Goal: Task Accomplishment & Management: Manage account settings

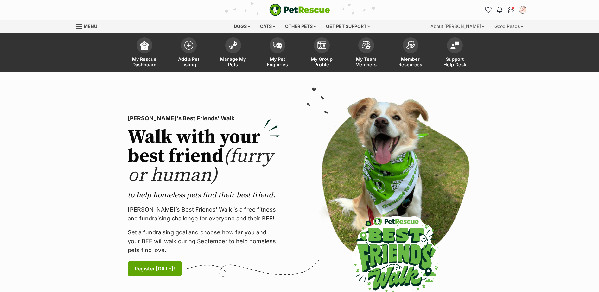
drag, startPoint x: 274, startPoint y: 45, endPoint x: 349, endPoint y: 96, distance: 90.1
click at [274, 45] on img at bounding box center [277, 45] width 9 height 7
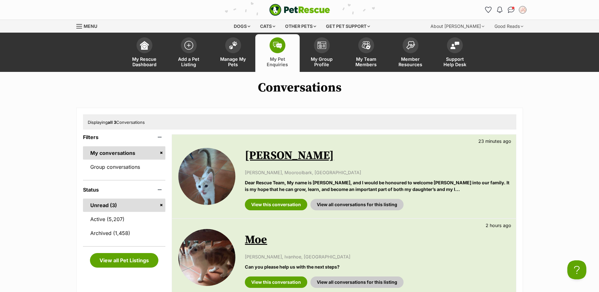
scroll to position [92, 0]
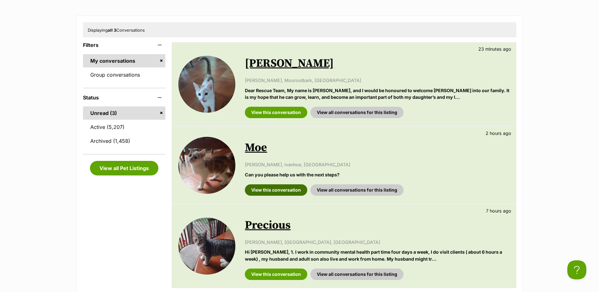
click at [275, 190] on link "View this conversation" at bounding box center [276, 189] width 62 height 11
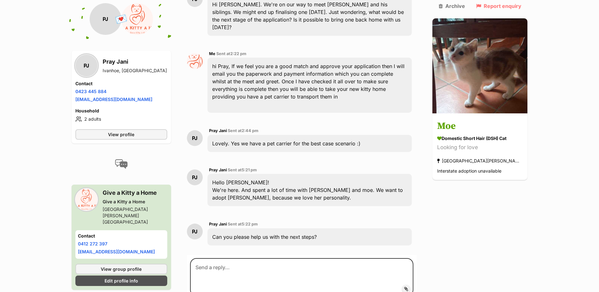
scroll to position [1010, 0]
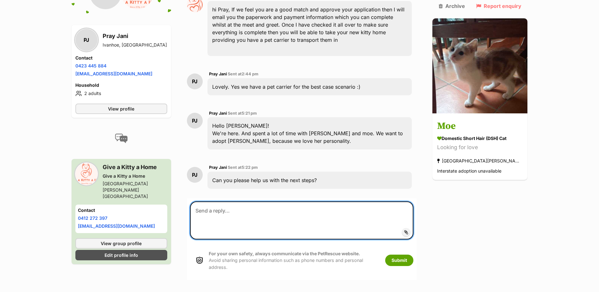
click at [288, 201] on textarea at bounding box center [302, 220] width 224 height 38
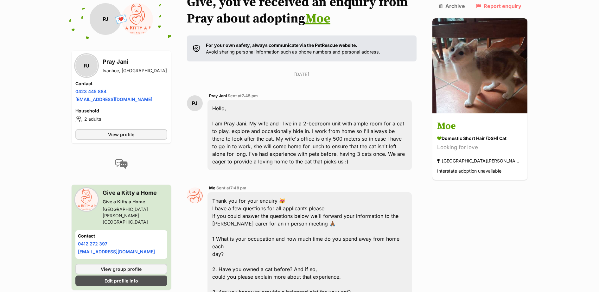
scroll to position [0, 0]
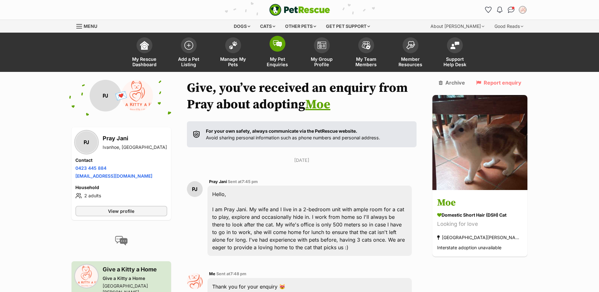
click at [274, 47] on img at bounding box center [277, 43] width 9 height 7
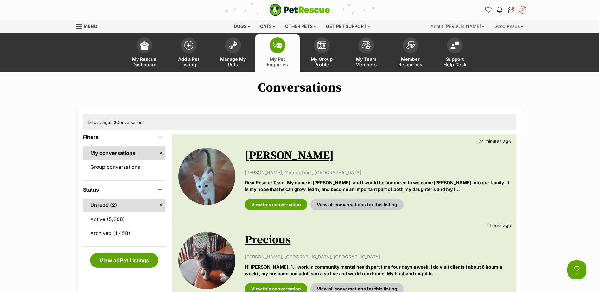
scroll to position [92, 0]
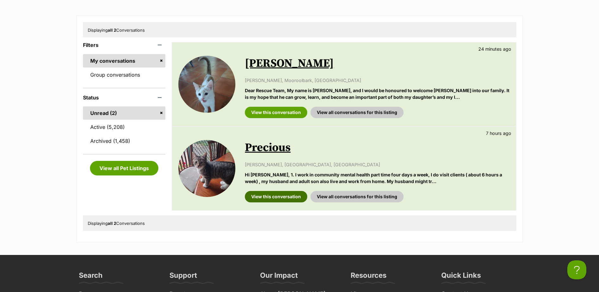
click at [272, 193] on link "View this conversation" at bounding box center [276, 196] width 62 height 11
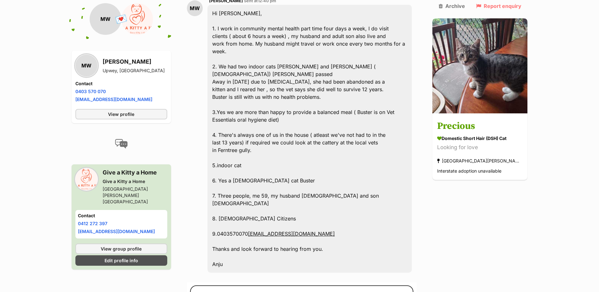
scroll to position [537, 0]
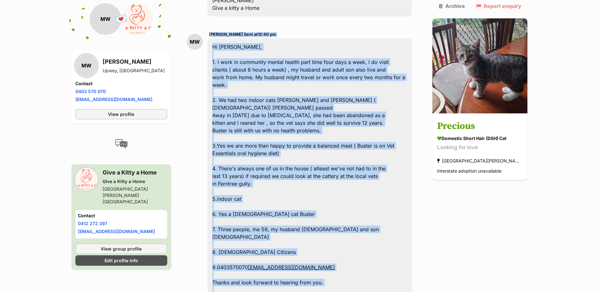
drag, startPoint x: 231, startPoint y: 270, endPoint x: 214, endPoint y: 21, distance: 249.6
click at [214, 31] on div "MarkAnju Webster Sent at 12:40 pm Hi Belinda, 1. I work in community mental hea…" at bounding box center [310, 169] width 205 height 276
copy div "MarkAnju Webster Sent at 12:40 pm Hi Belinda, 1. I work in community mental hea…"
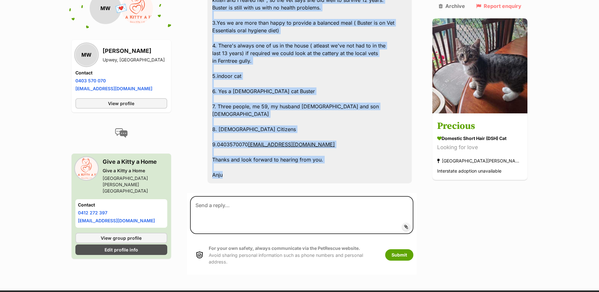
scroll to position [722, 0]
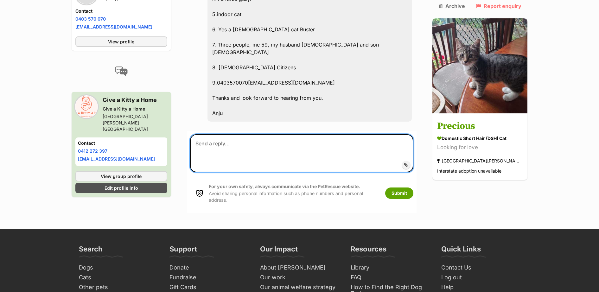
click at [264, 134] on textarea at bounding box center [302, 153] width 224 height 38
paste textarea "Thank you for answering our questions. I have forwarded your information on to …"
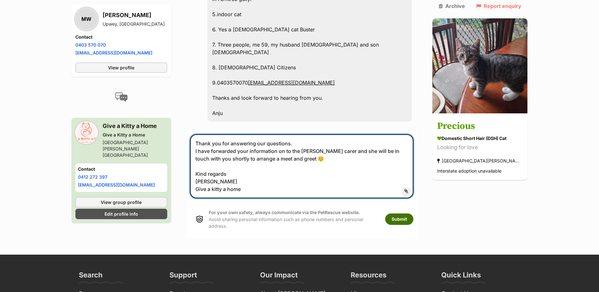
type textarea "Thank you for answering our questions. I have forwarded your information on to …"
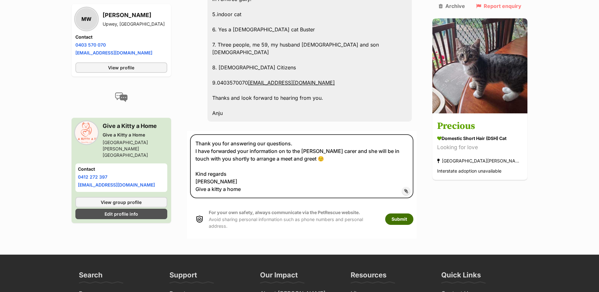
click at [413, 214] on button "Submit" at bounding box center [399, 219] width 28 height 11
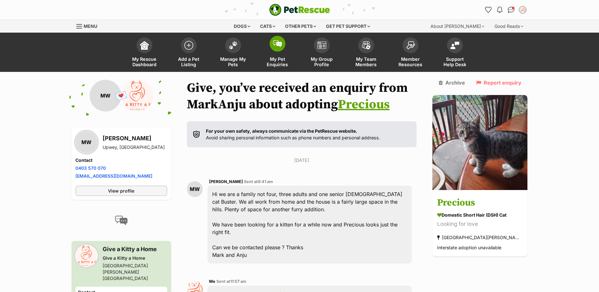
click at [274, 43] on img at bounding box center [277, 43] width 9 height 7
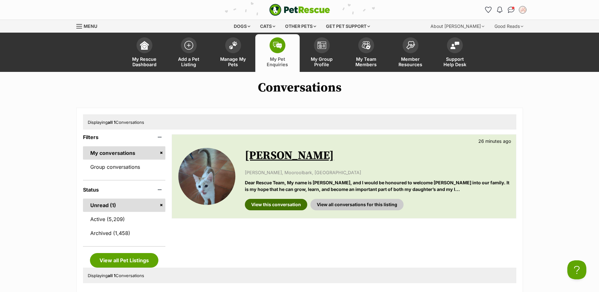
click at [285, 202] on link "View this conversation" at bounding box center [276, 204] width 62 height 11
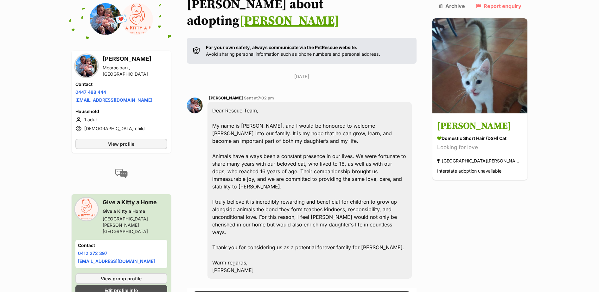
scroll to position [117, 0]
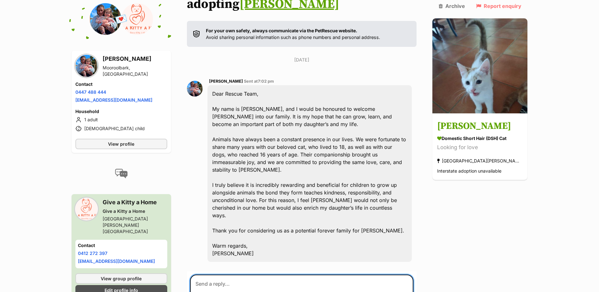
click at [227, 275] on textarea at bounding box center [302, 294] width 224 height 38
paste textarea "Thank you for your enquiry 😻 I have a few questions for all applicants please. …"
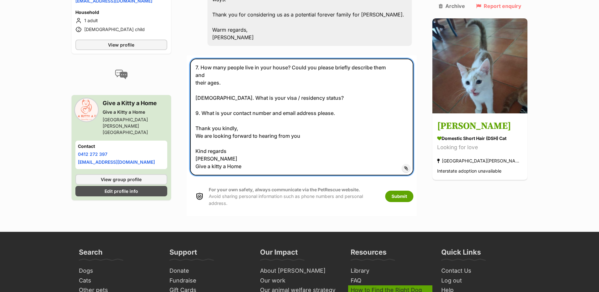
scroll to position [369, 0]
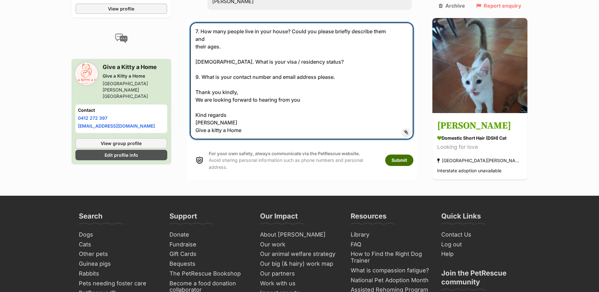
type textarea "Thank you for your enquiry 😻 I have a few questions for all applicants please. …"
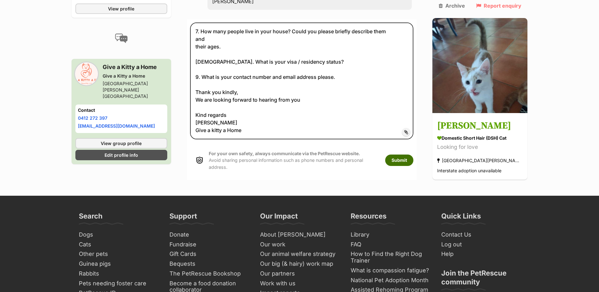
click at [413, 155] on button "Submit" at bounding box center [399, 160] width 28 height 11
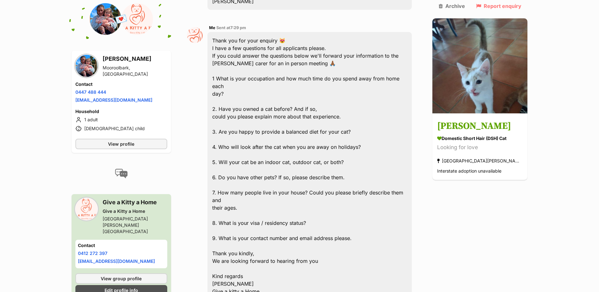
click at [507, 207] on div "Back to all conversations 💌 Conversation participant details Stephanie Tibaldi …" at bounding box center [300, 51] width 466 height 681
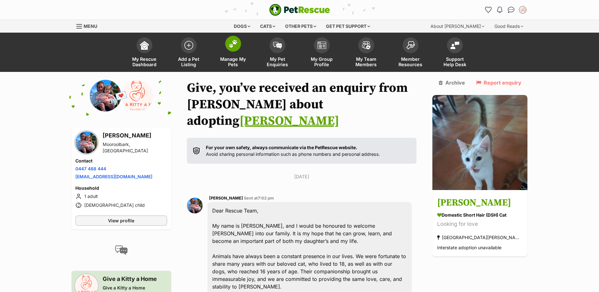
click at [238, 48] on span at bounding box center [233, 44] width 16 height 16
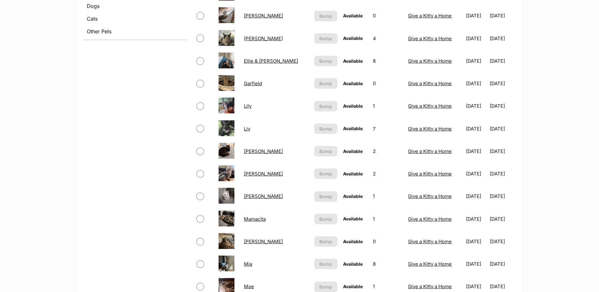
scroll to position [185, 0]
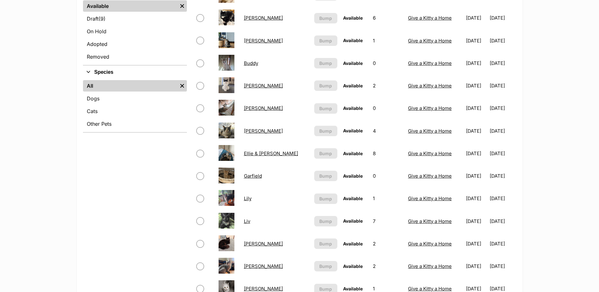
click at [249, 198] on link "Lily" at bounding box center [248, 198] width 8 height 6
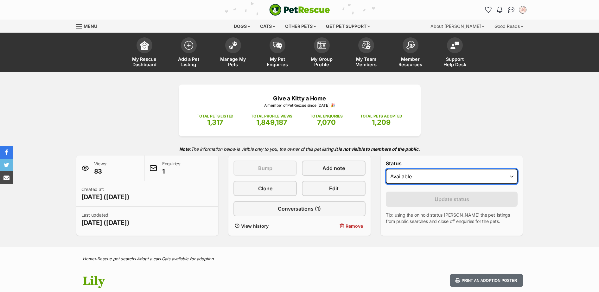
click at [470, 176] on select "Draft - not available as listing has enquires Available On hold Adopted" at bounding box center [452, 176] width 132 height 15
select select "rehomed"
click at [386, 169] on select "Draft - not available as listing has enquires Available On hold Adopted" at bounding box center [452, 176] width 132 height 15
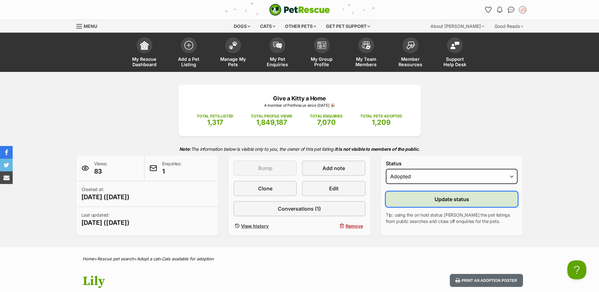
click at [433, 201] on button "Update status" at bounding box center [452, 199] width 132 height 15
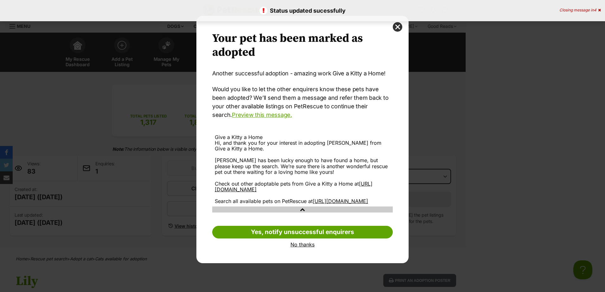
click at [306, 247] on link "No thanks" at bounding box center [302, 245] width 181 height 6
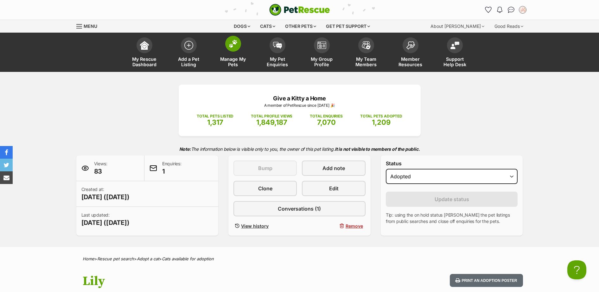
click at [230, 42] on img at bounding box center [233, 44] width 9 height 8
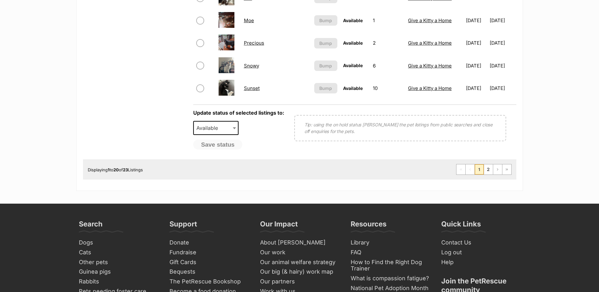
scroll to position [554, 0]
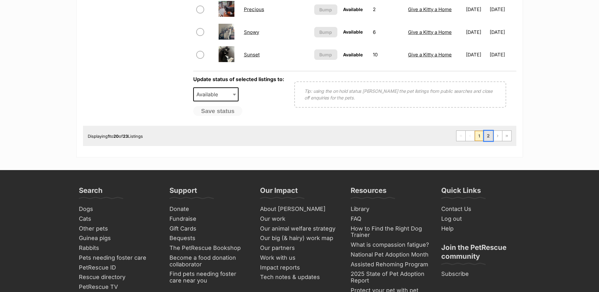
click at [489, 137] on link "2" at bounding box center [488, 136] width 9 height 10
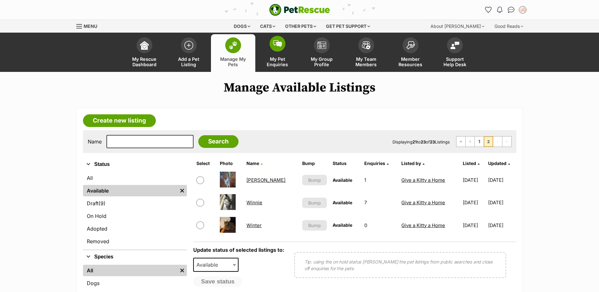
click at [282, 45] on img at bounding box center [277, 43] width 9 height 7
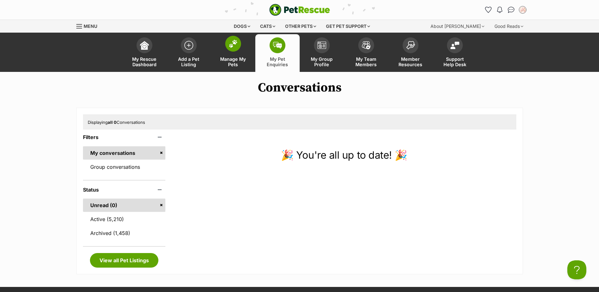
click at [233, 48] on span at bounding box center [233, 44] width 16 height 16
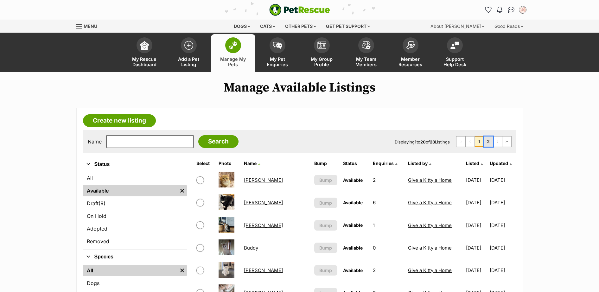
click at [487, 141] on link "2" at bounding box center [488, 142] width 9 height 10
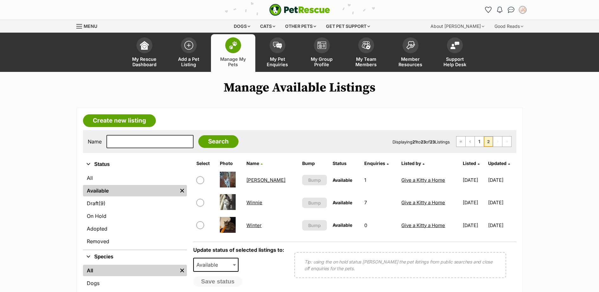
click at [224, 46] on link "Manage My Pets" at bounding box center [233, 53] width 44 height 38
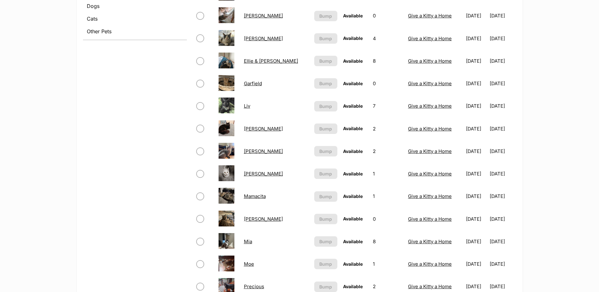
scroll to position [185, 0]
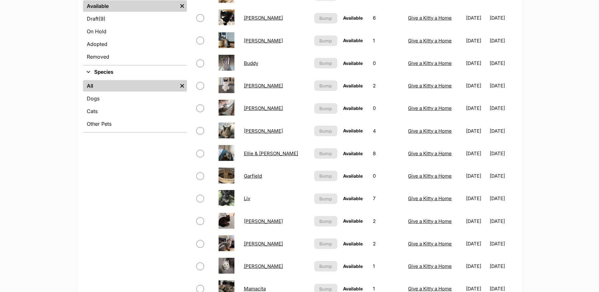
click at [250, 39] on link "[PERSON_NAME]" at bounding box center [263, 41] width 39 height 6
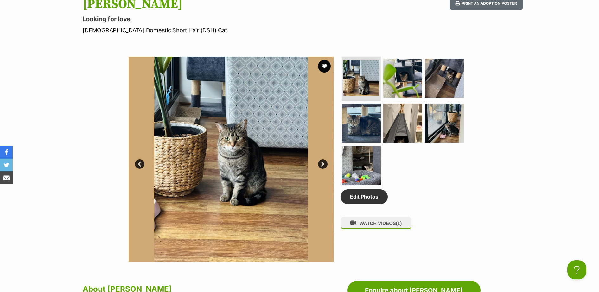
click at [261, 160] on img at bounding box center [231, 159] width 205 height 205
click at [398, 64] on img at bounding box center [402, 78] width 41 height 41
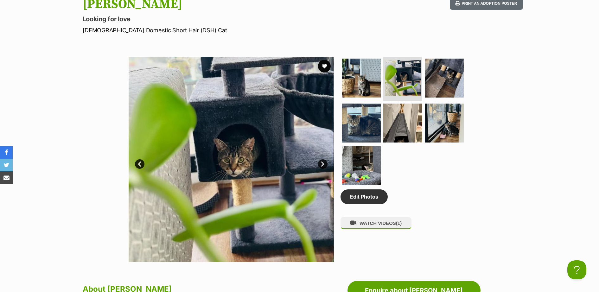
click at [319, 165] on link "Next" at bounding box center [323, 164] width 10 height 10
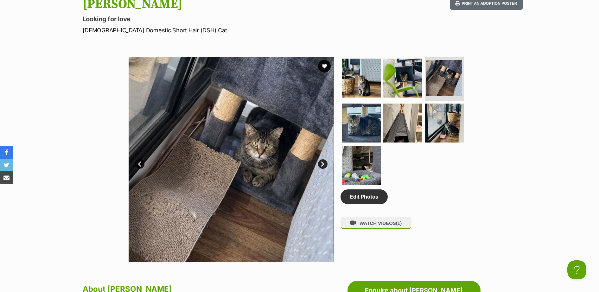
click at [319, 165] on link "Next" at bounding box center [323, 164] width 10 height 10
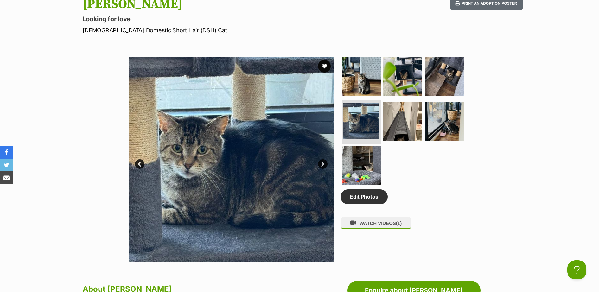
click at [319, 165] on link "Next" at bounding box center [323, 164] width 10 height 10
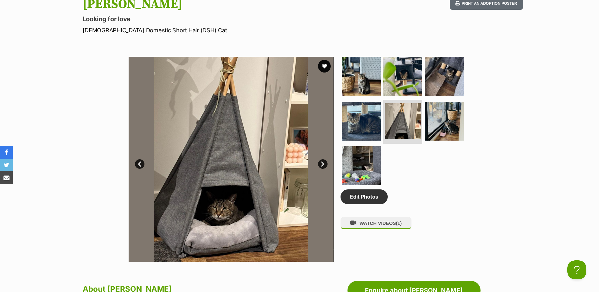
click at [319, 165] on link "Next" at bounding box center [323, 164] width 10 height 10
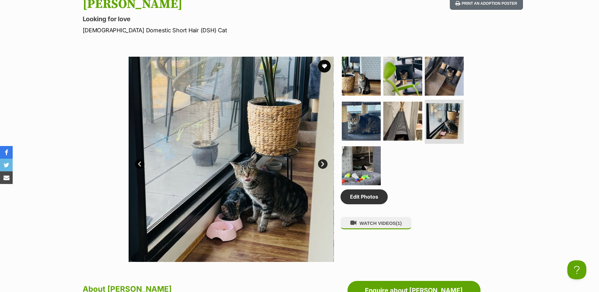
click at [324, 164] on link "Next" at bounding box center [323, 164] width 10 height 10
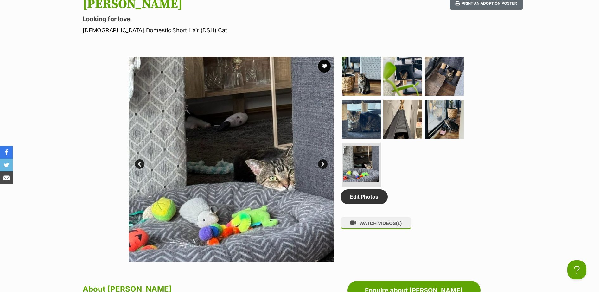
click at [319, 162] on link "Next" at bounding box center [323, 164] width 10 height 10
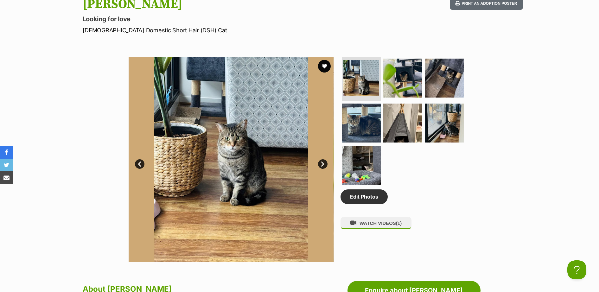
click at [319, 162] on link "Next" at bounding box center [323, 164] width 10 height 10
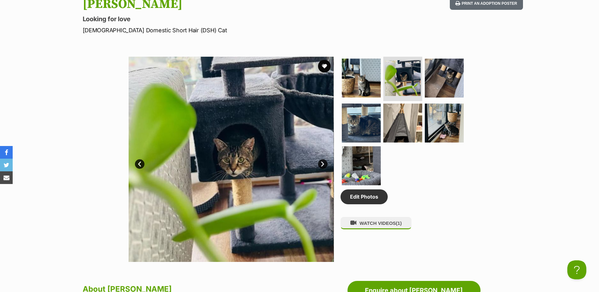
click at [319, 162] on link "Next" at bounding box center [323, 164] width 10 height 10
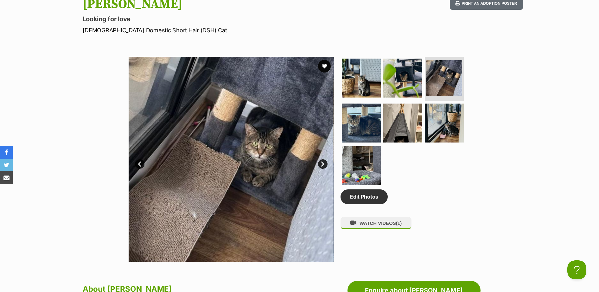
click at [323, 163] on link "Next" at bounding box center [323, 164] width 10 height 10
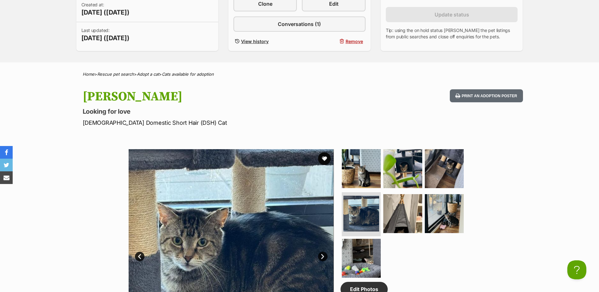
scroll to position [92, 0]
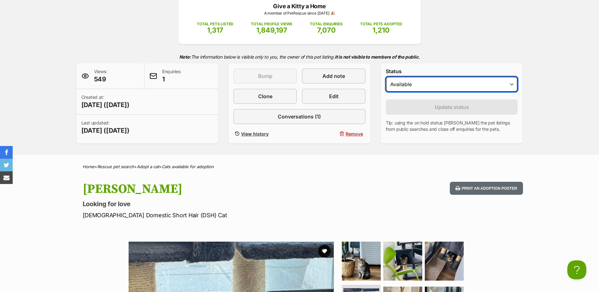
click at [433, 83] on select "Draft - not available as listing has enquires Available On hold Adopted" at bounding box center [452, 84] width 132 height 15
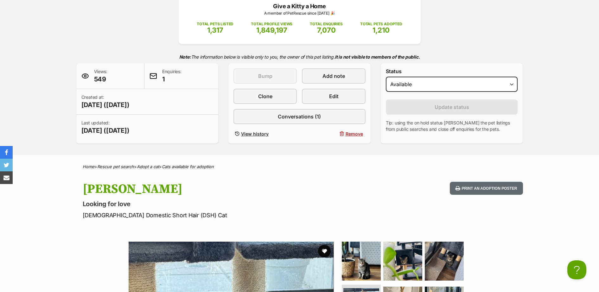
click at [374, 195] on div "Bruno Looking for love Male Domestic Short Hair (DSH) Cat Print an adoption pos…" at bounding box center [300, 201] width 466 height 38
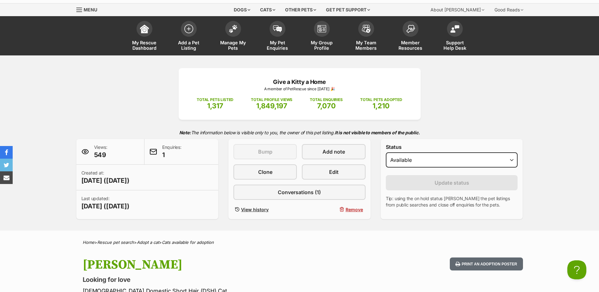
scroll to position [0, 0]
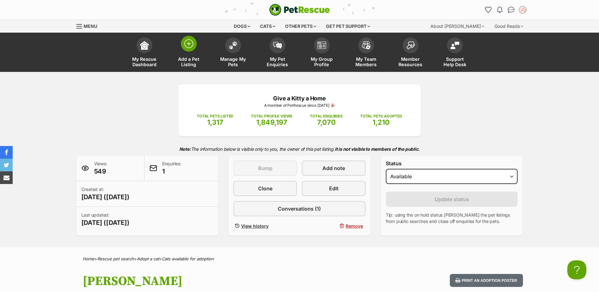
click at [187, 45] on img at bounding box center [188, 43] width 9 height 9
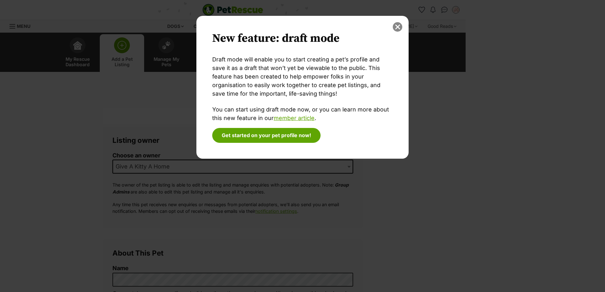
click at [397, 29] on button "close" at bounding box center [398, 27] width 10 height 10
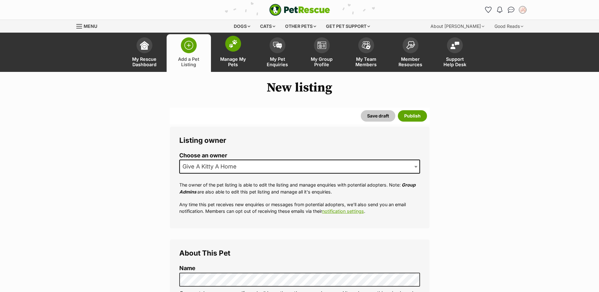
click at [233, 48] on span at bounding box center [233, 44] width 16 height 16
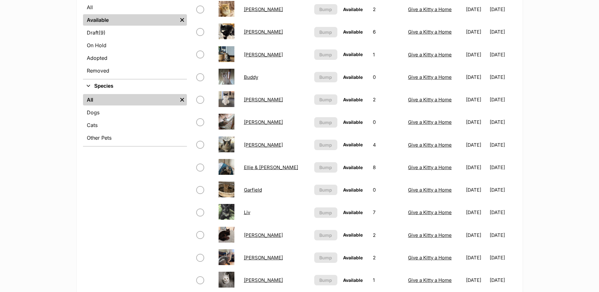
scroll to position [185, 0]
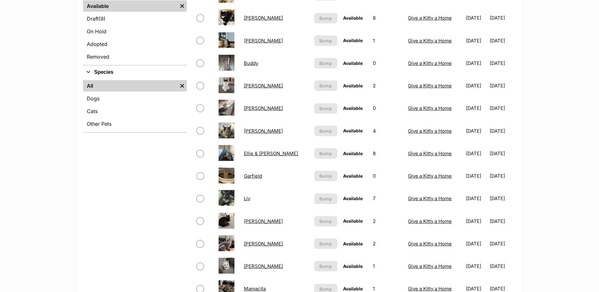
click at [251, 155] on link "Ellie & Munchie" at bounding box center [271, 153] width 54 height 6
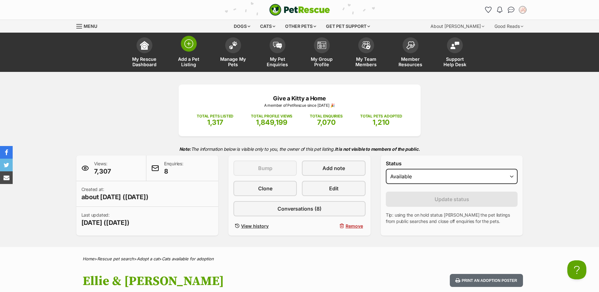
click at [192, 47] on img at bounding box center [188, 43] width 9 height 9
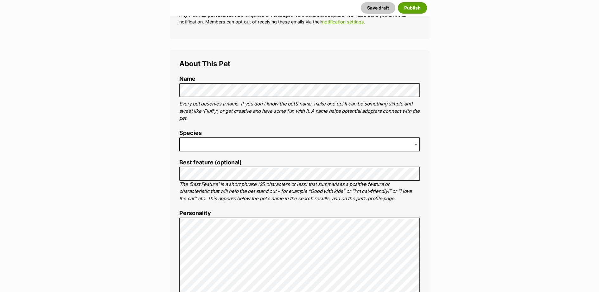
scroll to position [185, 0]
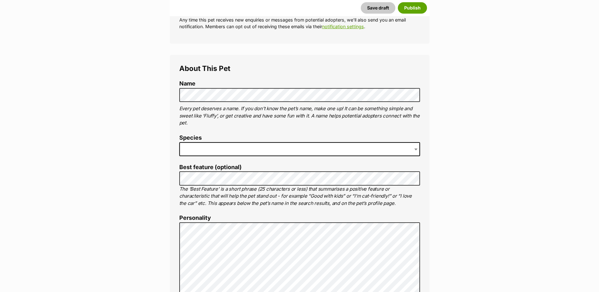
click at [236, 149] on span at bounding box center [299, 149] width 241 height 14
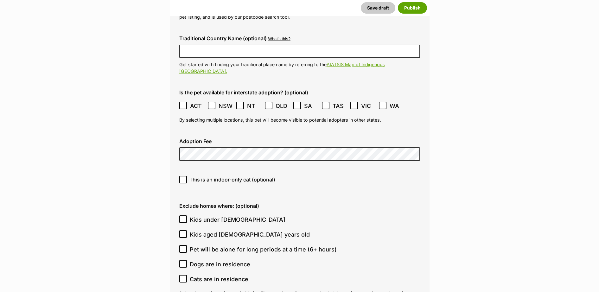
scroll to position [1663, 0]
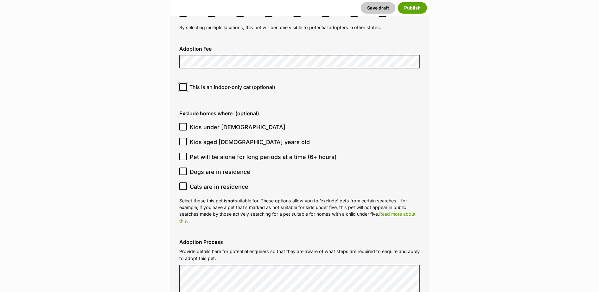
click at [181, 83] on input "This is an indoor-only cat (optional)" at bounding box center [183, 87] width 8 height 8
checkbox input "true"
click at [184, 125] on icon at bounding box center [183, 127] width 4 height 4
click at [184, 123] on input "Kids under 5 years old" at bounding box center [183, 127] width 8 height 8
checkbox input "true"
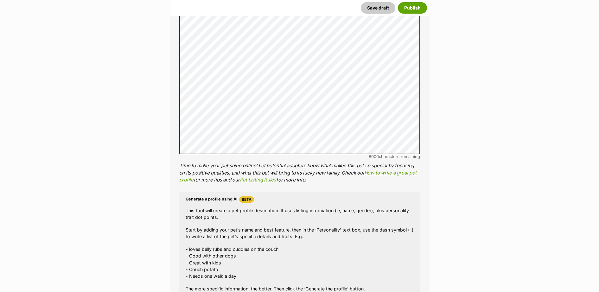
scroll to position [462, 0]
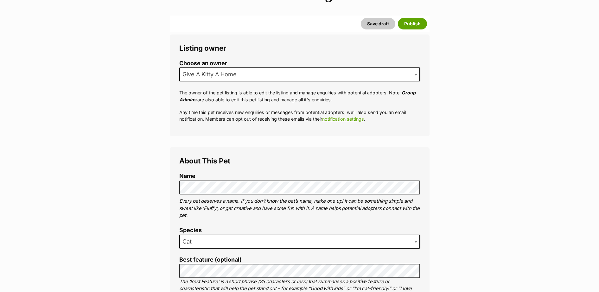
scroll to position [0, 0]
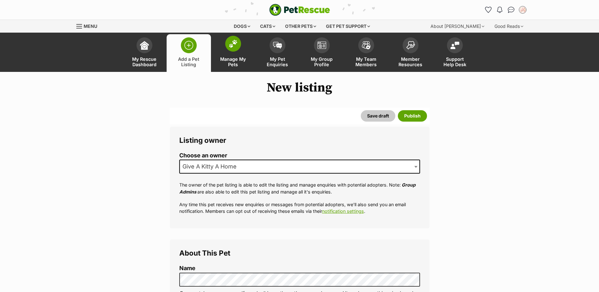
click at [229, 48] on img at bounding box center [233, 44] width 9 height 8
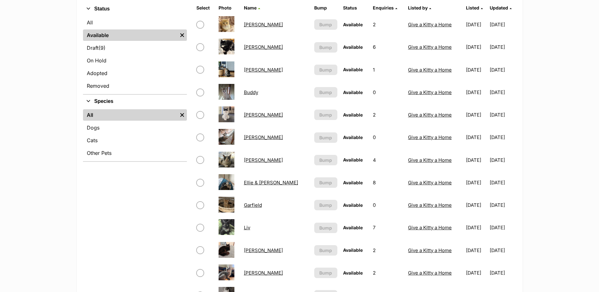
scroll to position [185, 0]
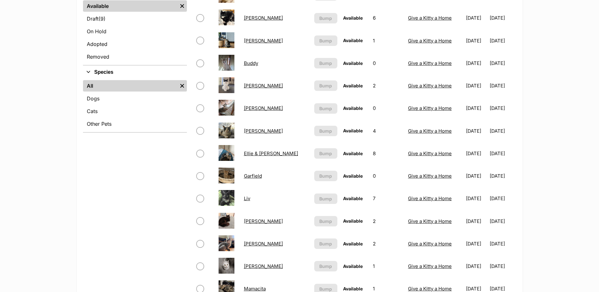
click at [264, 152] on link "Ellie & [PERSON_NAME]" at bounding box center [271, 153] width 54 height 6
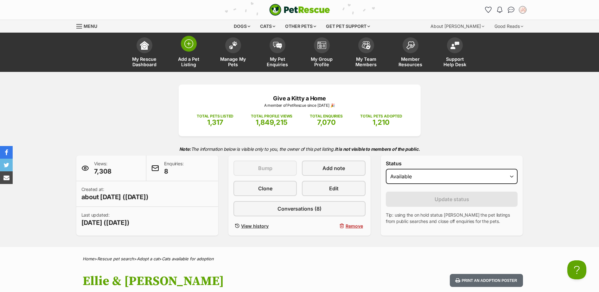
click at [183, 46] on span at bounding box center [189, 44] width 16 height 16
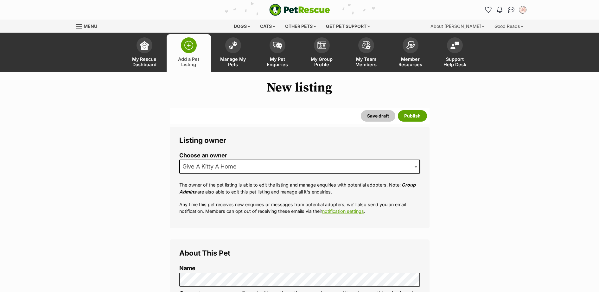
scroll to position [185, 0]
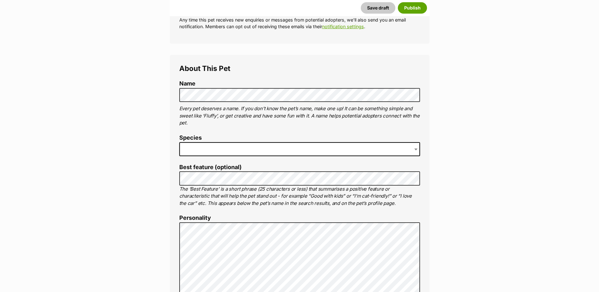
click at [206, 150] on span at bounding box center [299, 149] width 241 height 14
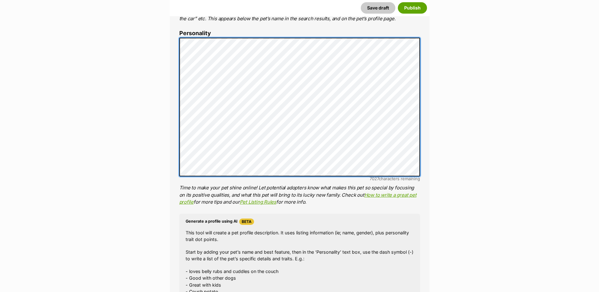
scroll to position [462, 0]
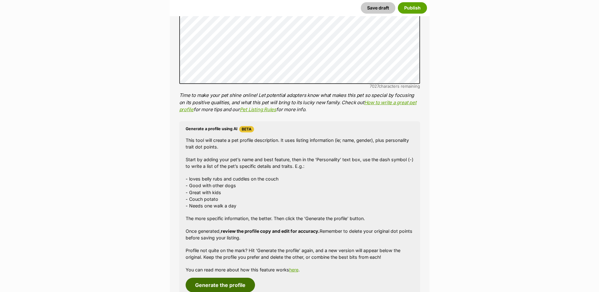
click at [230, 282] on button "Generate the profile" at bounding box center [220, 285] width 69 height 15
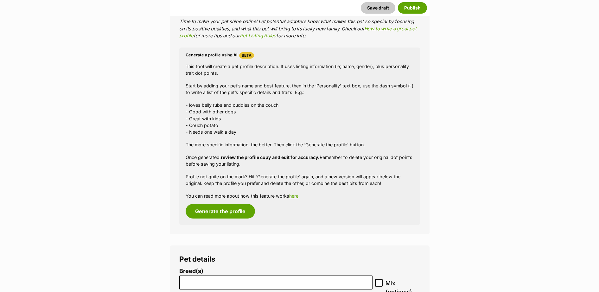
scroll to position [700, 0]
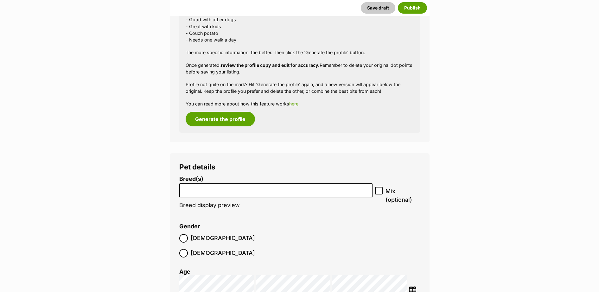
click at [279, 192] on input "search" at bounding box center [276, 189] width 189 height 7
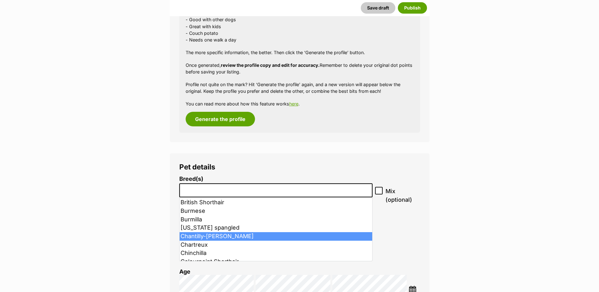
scroll to position [185, 0]
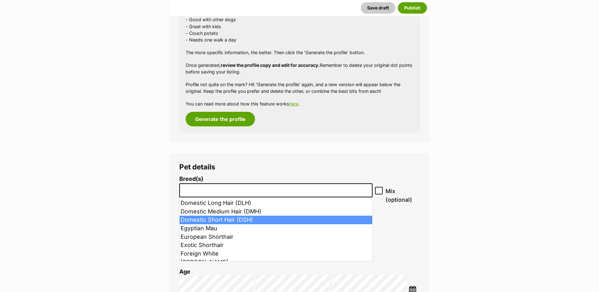
select select "252102"
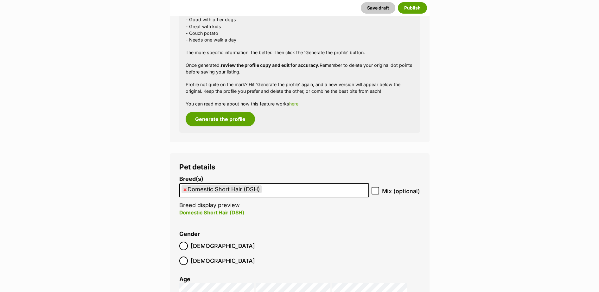
click at [188, 247] on label "Male" at bounding box center [217, 246] width 76 height 9
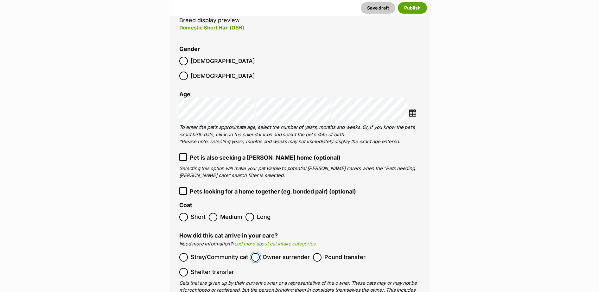
scroll to position [977, 0]
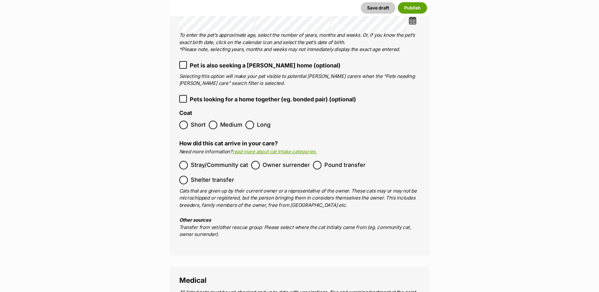
click at [185, 97] on icon at bounding box center [183, 99] width 4 height 4
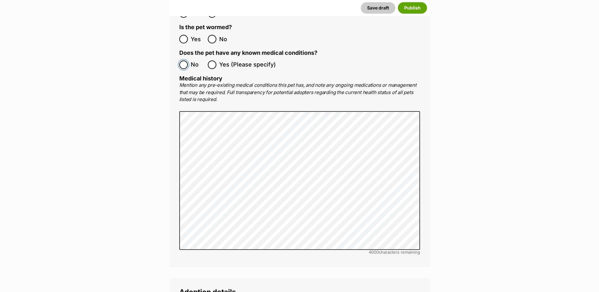
scroll to position [1532, 0]
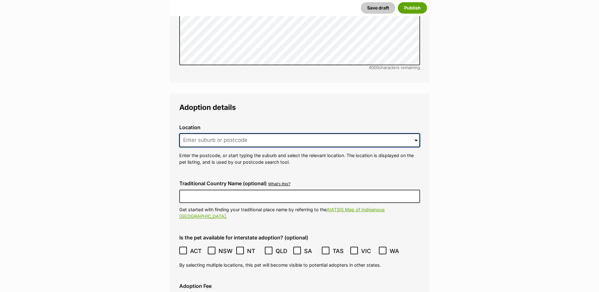
click at [221, 133] on input at bounding box center [299, 140] width 241 height 14
click at [214, 133] on input at bounding box center [299, 140] width 241 height 14
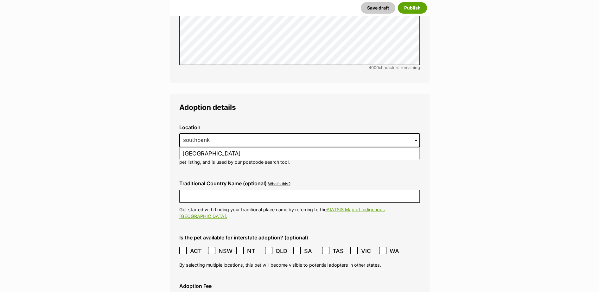
click at [214, 148] on li "Southbank, Victoria, 3006" at bounding box center [300, 154] width 240 height 12
type input "Southbank, Victoria, 3006"
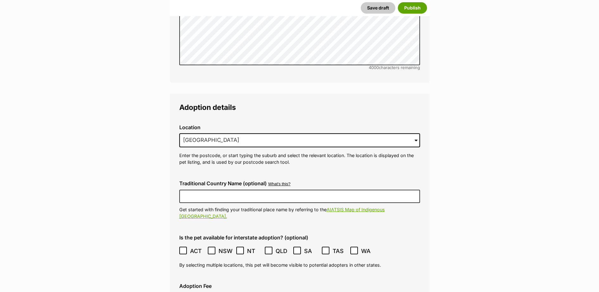
scroll to position [1624, 0]
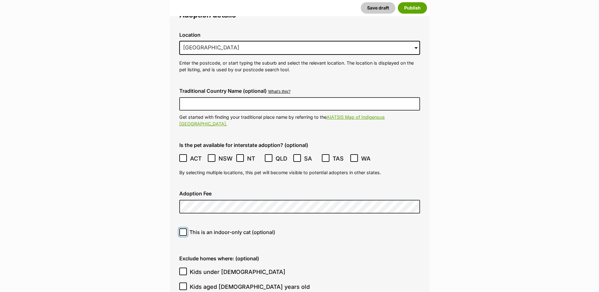
click at [185, 228] on input "This is an indoor-only cat (optional)" at bounding box center [183, 232] width 8 height 8
checkbox input "true"
click at [182, 269] on icon at bounding box center [183, 271] width 4 height 4
click at [182, 268] on input "Kids under 5 years old" at bounding box center [183, 272] width 8 height 8
checkbox input "true"
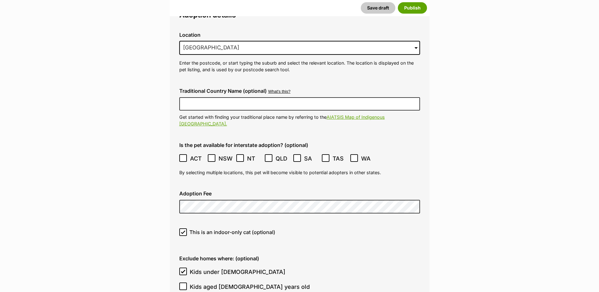
click at [182, 284] on icon at bounding box center [183, 286] width 4 height 4
click at [182, 283] on input "Kids aged 6-12 years old" at bounding box center [183, 287] width 8 height 8
checkbox input "true"
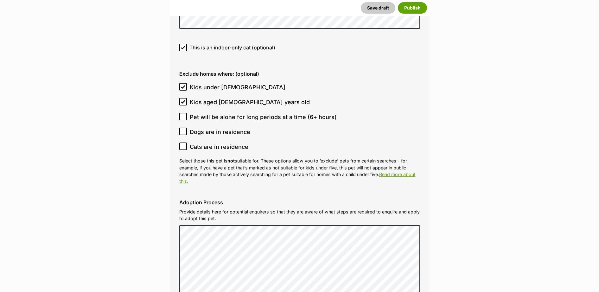
click at [182, 130] on icon at bounding box center [183, 131] width 4 height 3
click at [182, 128] on input "Dogs are in residence" at bounding box center [183, 132] width 8 height 8
checkbox input "true"
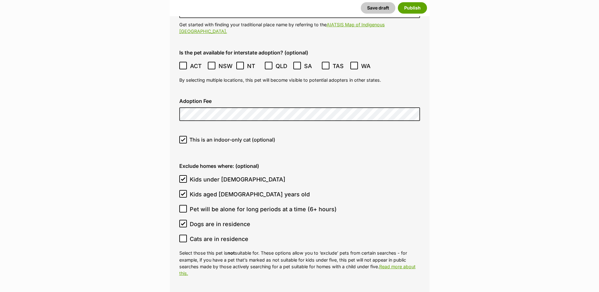
click at [185, 192] on icon at bounding box center [183, 194] width 4 height 4
click at [185, 190] on input "Kids aged 6-12 years old" at bounding box center [183, 194] width 8 height 8
checkbox input "false"
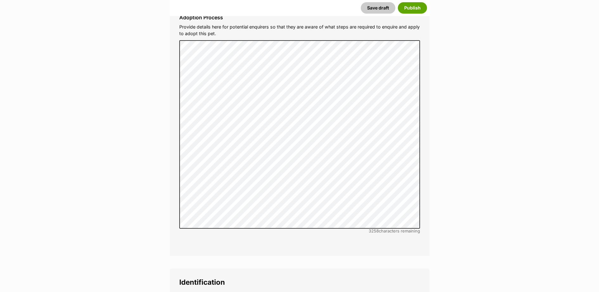
scroll to position [2086, 0]
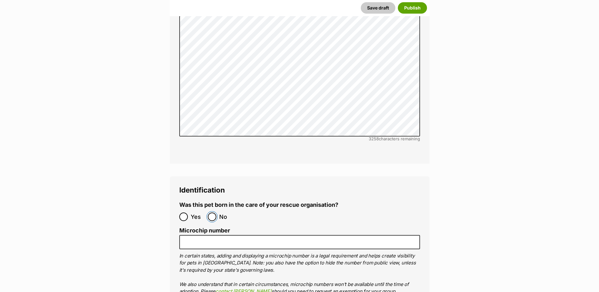
click at [214, 213] on input "No" at bounding box center [212, 217] width 9 height 9
radio input "true"
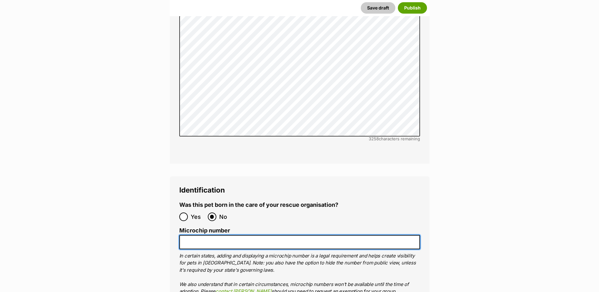
click at [219, 235] on input "Microchip number" at bounding box center [299, 242] width 241 height 14
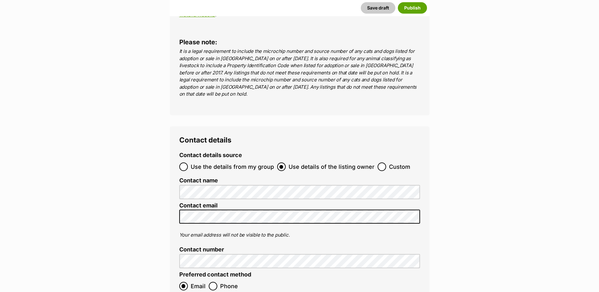
scroll to position [2548, 0]
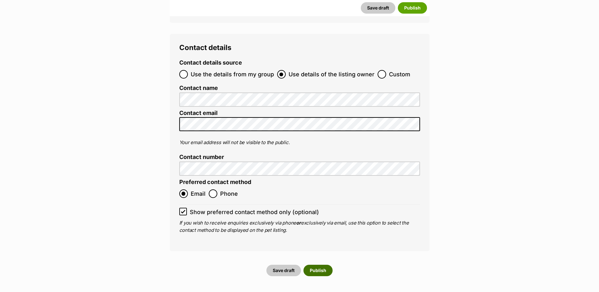
type input "953010100488099"
click at [312, 265] on button "Publish" at bounding box center [318, 270] width 29 height 11
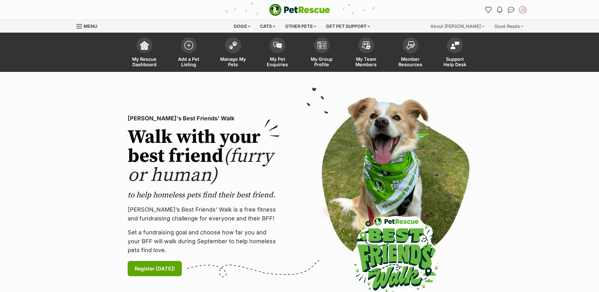
click at [232, 45] on img at bounding box center [233, 45] width 9 height 8
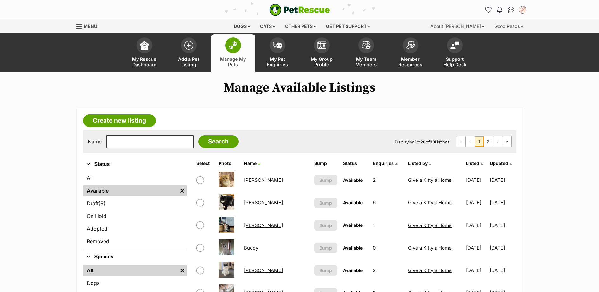
click at [251, 226] on link "Bruno" at bounding box center [263, 225] width 39 height 6
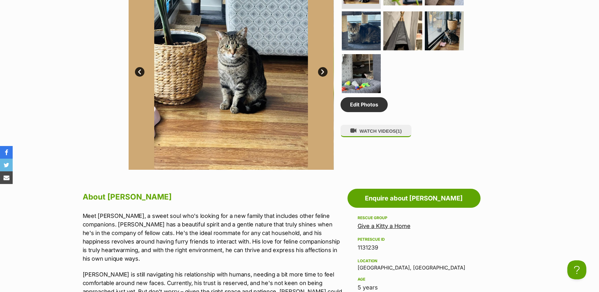
scroll to position [462, 0]
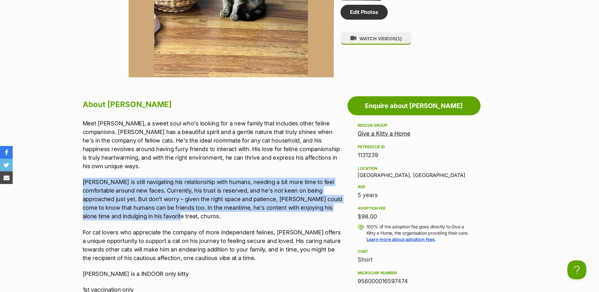
drag, startPoint x: 141, startPoint y: 209, endPoint x: 77, endPoint y: 174, distance: 73.3
drag, startPoint x: 77, startPoint y: 174, endPoint x: 93, endPoint y: 179, distance: 16.7
copy p "[PERSON_NAME] is still navigating his relationship with humans, needing a bit m…"
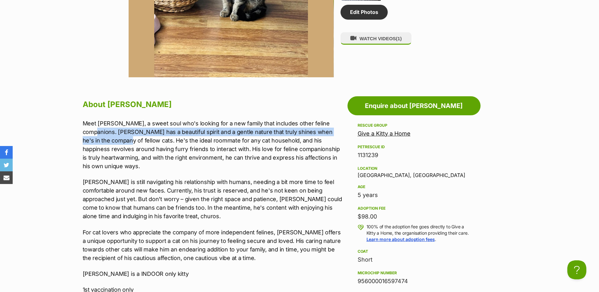
drag, startPoint x: 84, startPoint y: 131, endPoint x: 94, endPoint y: 142, distance: 14.6
click at [94, 142] on p "Meet [PERSON_NAME], a sweet soul who's looking for a new family that includes o…" at bounding box center [214, 144] width 262 height 51
drag, startPoint x: 94, startPoint y: 142, endPoint x: 89, endPoint y: 136, distance: 7.2
copy p "[PERSON_NAME] has a beautiful spirit and a gentle nature that truly shines when…"
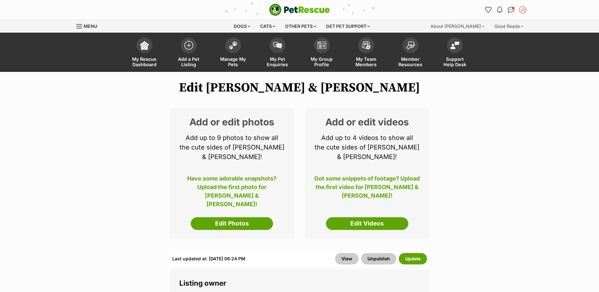
click at [259, 223] on div "Add or edit photos Add up to 9 photos to show all the cute sides of Kimchi & Br…" at bounding box center [232, 174] width 125 height 132
click at [259, 219] on link "Edit Photos" at bounding box center [232, 223] width 82 height 13
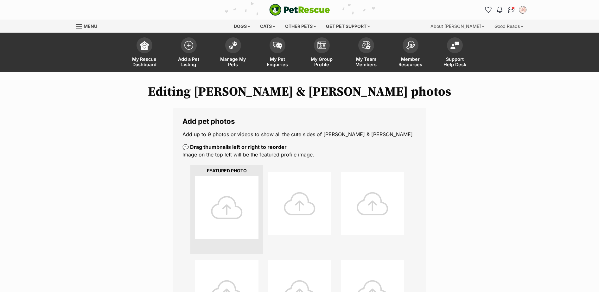
click at [219, 192] on div at bounding box center [226, 207] width 63 height 63
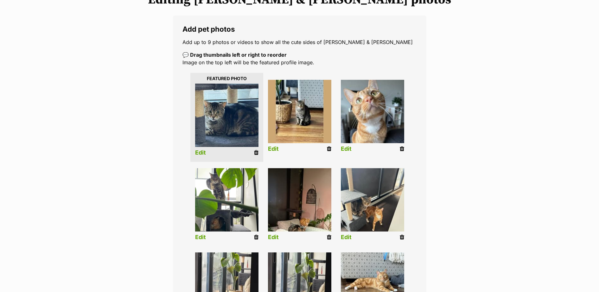
scroll to position [185, 0]
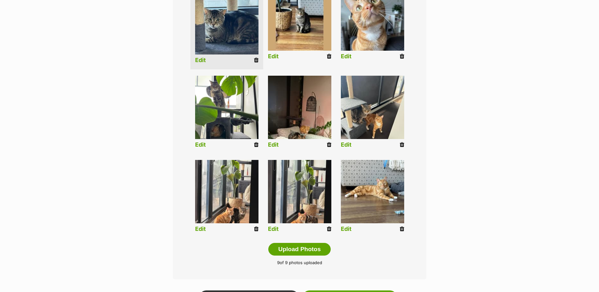
click at [204, 231] on link "Edit" at bounding box center [200, 229] width 11 height 7
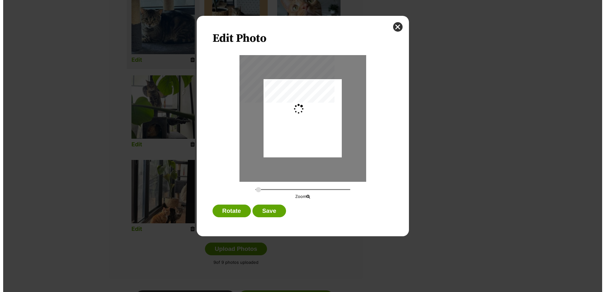
scroll to position [0, 0]
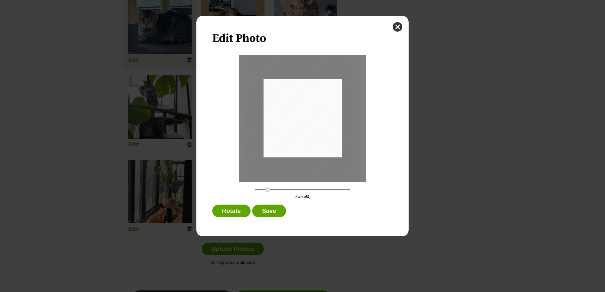
drag, startPoint x: 259, startPoint y: 191, endPoint x: 267, endPoint y: 191, distance: 8.2
type input "0.4082"
click at [267, 191] on input "Dialog Window - Close (Press escape to close)" at bounding box center [302, 190] width 95 height 6
drag, startPoint x: 298, startPoint y: 135, endPoint x: 294, endPoint y: 105, distance: 30.3
click at [294, 105] on div "Dialog Window - Close (Press escape to close)" at bounding box center [299, 88] width 116 height 155
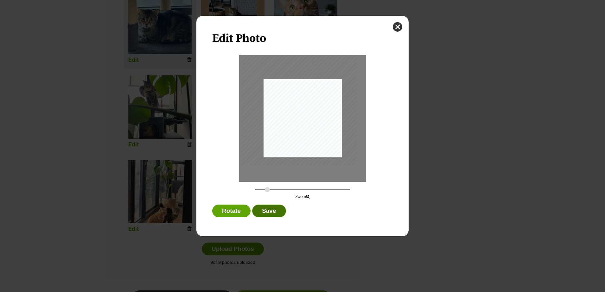
click at [278, 211] on button "Save" at bounding box center [269, 211] width 34 height 13
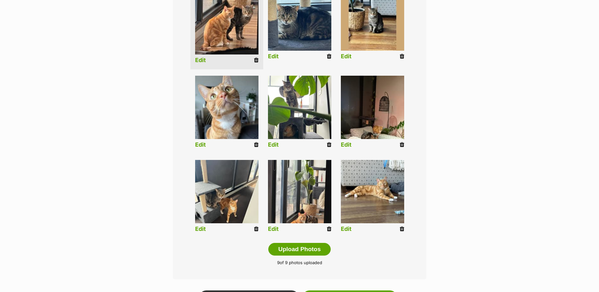
scroll to position [181, 0]
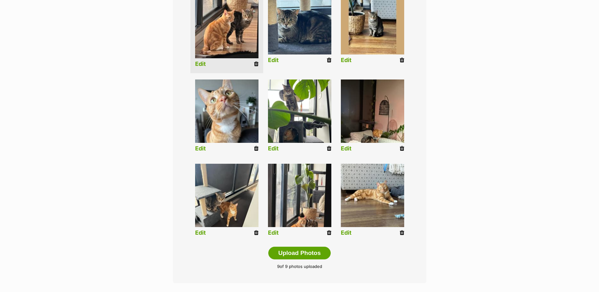
click at [348, 150] on link "Edit" at bounding box center [346, 148] width 11 height 7
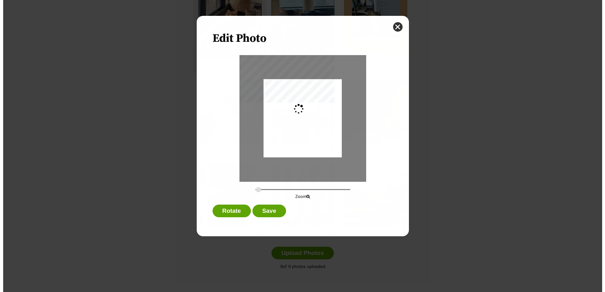
scroll to position [0, 0]
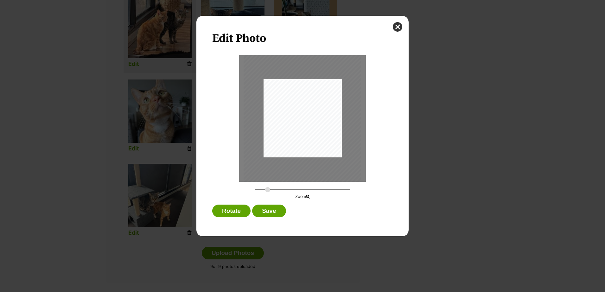
drag, startPoint x: 257, startPoint y: 189, endPoint x: 268, endPoint y: 193, distance: 11.2
type input "0.4125"
click at [268, 193] on input "Dialog Window - Close (Press escape to close)" at bounding box center [302, 190] width 95 height 6
click at [269, 211] on button "Save" at bounding box center [269, 211] width 34 height 13
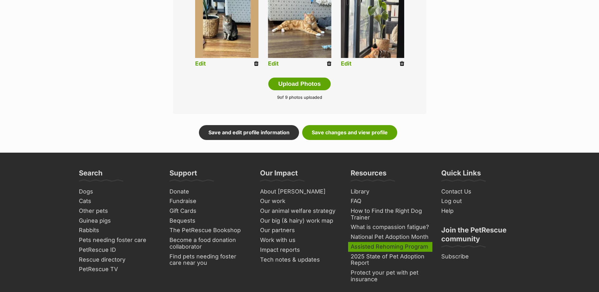
scroll to position [366, 0]
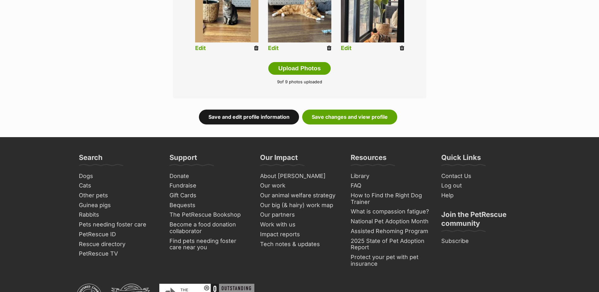
click at [275, 116] on link "Save and edit profile information" at bounding box center [249, 117] width 100 height 15
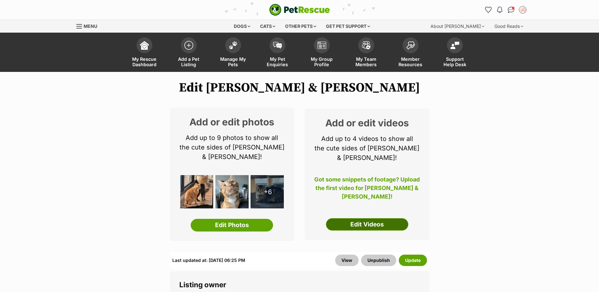
click at [382, 218] on link "Edit Videos" at bounding box center [367, 224] width 82 height 13
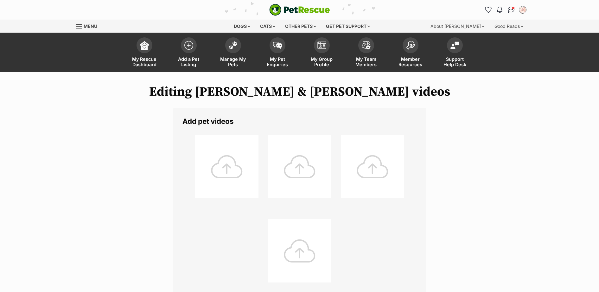
click at [237, 169] on div at bounding box center [226, 166] width 63 height 63
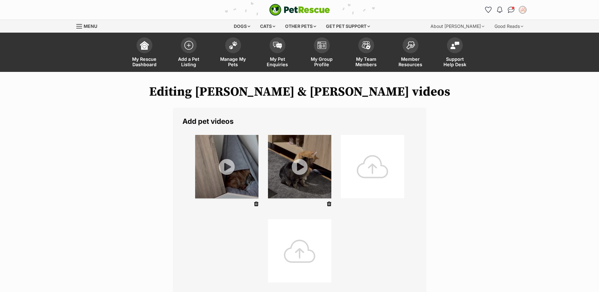
scroll to position [185, 0]
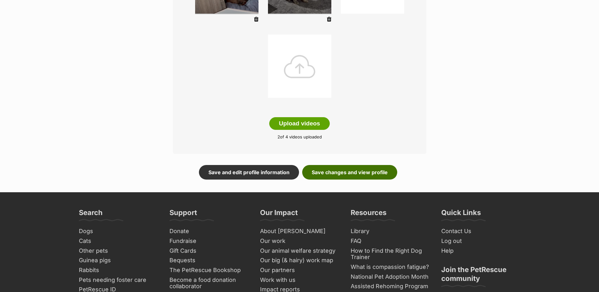
click at [371, 171] on link "Save changes and view profile" at bounding box center [349, 172] width 95 height 15
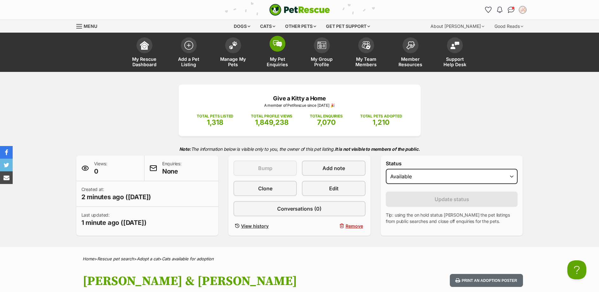
click at [282, 47] on span at bounding box center [278, 44] width 16 height 16
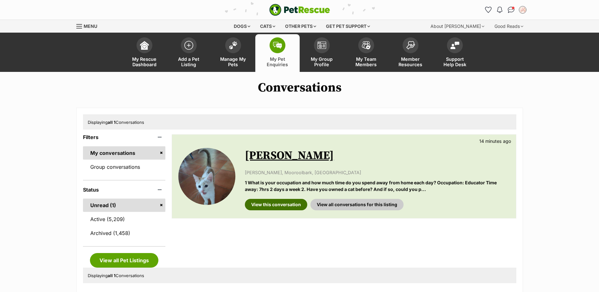
click at [285, 204] on link "View this conversation" at bounding box center [276, 204] width 62 height 11
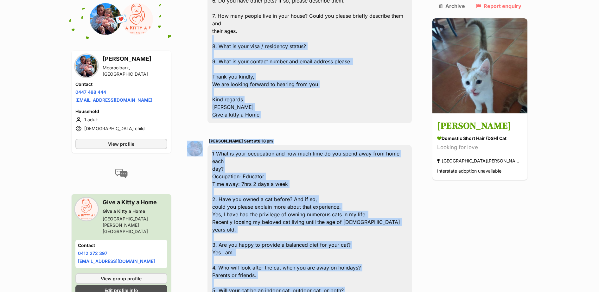
scroll to position [511, 0]
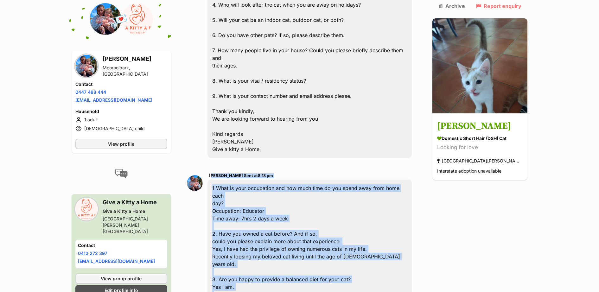
drag, startPoint x: 285, startPoint y: 189, endPoint x: 213, endPoint y: 136, distance: 89.3
drag, startPoint x: 213, startPoint y: 136, endPoint x: 230, endPoint y: 166, distance: 35.2
copy div "Stephanie Tibaldi Sent at 8:18 pm 1 What is your occupation and how much time d…"
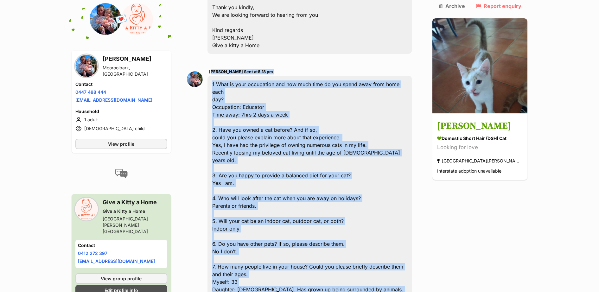
scroll to position [696, 0]
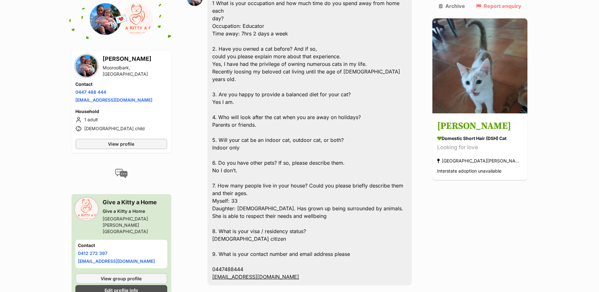
paste textarea "Thank you for answering our questions. I have forwarded your information on to …"
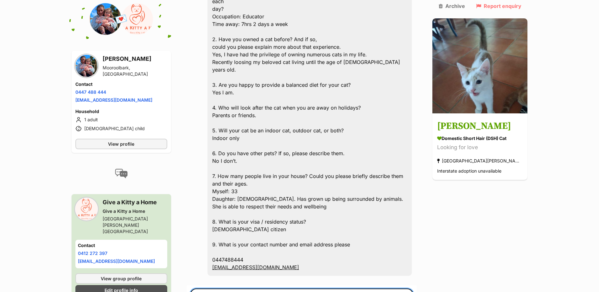
scroll to position [798, 0]
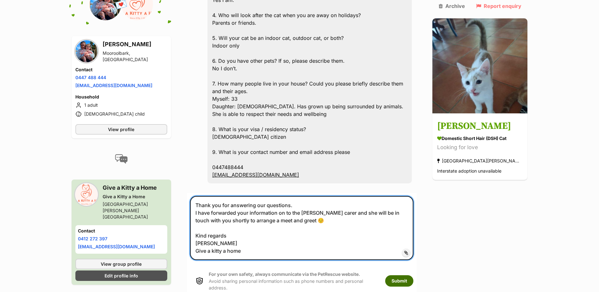
type textarea "Thank you for answering our questions. I have forwarded your information on to …"
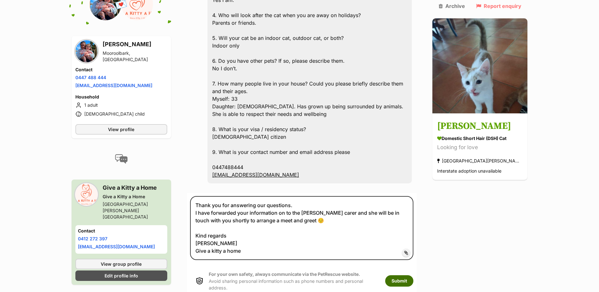
click at [412, 275] on button "Submit" at bounding box center [399, 280] width 28 height 11
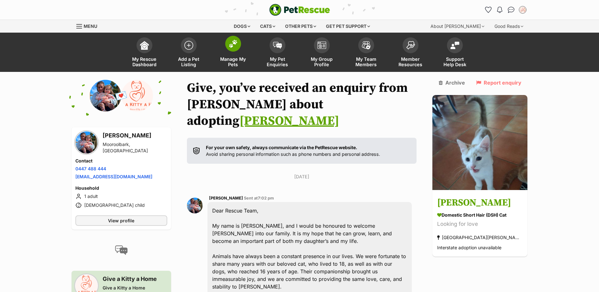
click at [235, 45] on img at bounding box center [233, 44] width 9 height 8
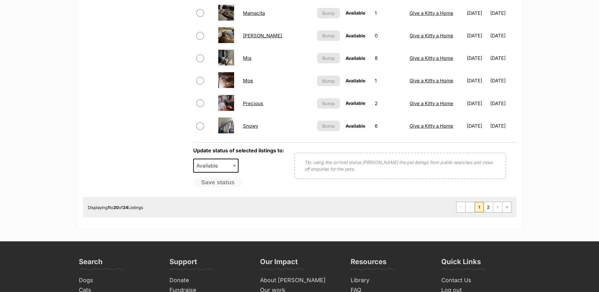
scroll to position [554, 0]
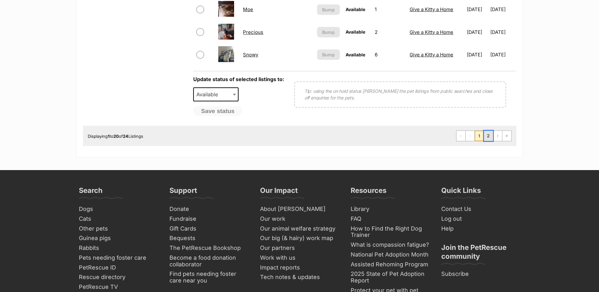
click at [491, 138] on link "2" at bounding box center [488, 136] width 9 height 10
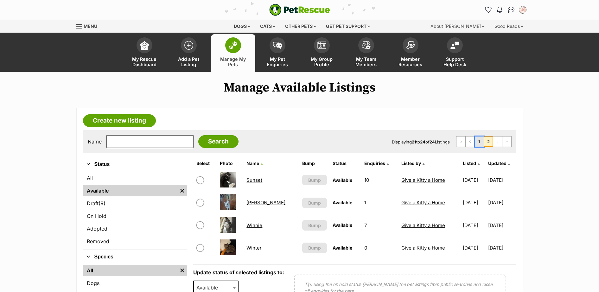
click at [477, 140] on link "1" at bounding box center [479, 142] width 9 height 10
